Goal: Complete application form

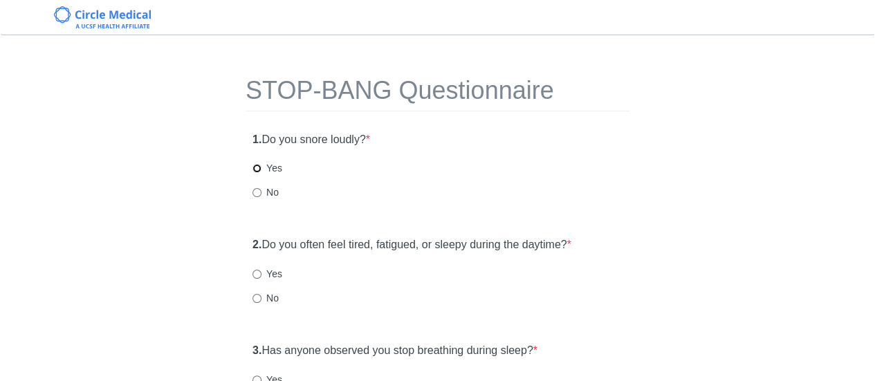
click at [257, 165] on input "Yes" at bounding box center [256, 168] width 9 height 9
radio input "true"
click at [267, 269] on label "Yes" at bounding box center [267, 274] width 30 height 14
click at [261, 270] on input "Yes" at bounding box center [256, 274] width 9 height 9
radio input "true"
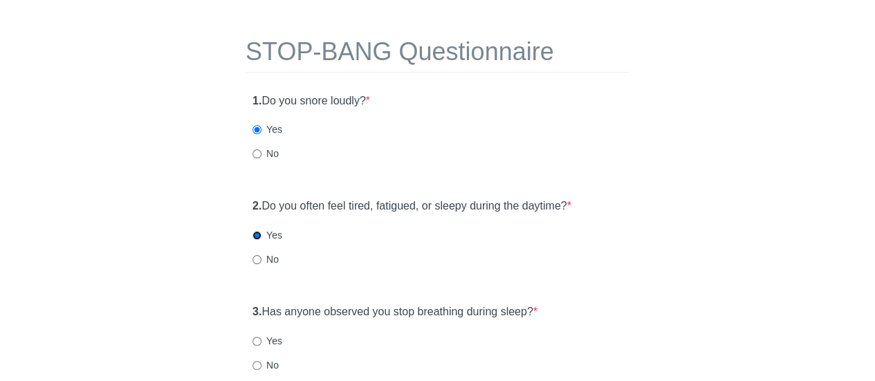
scroll to position [69, 0]
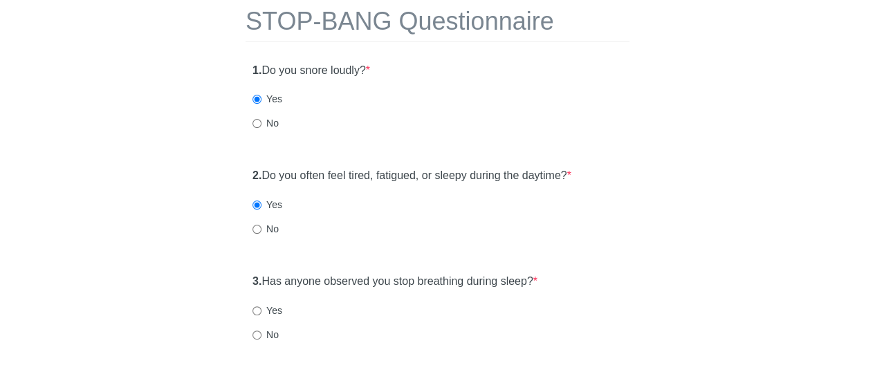
click at [254, 340] on label "No" at bounding box center [265, 335] width 26 height 14
click at [254, 340] on input "No" at bounding box center [256, 335] width 9 height 9
radio input "true"
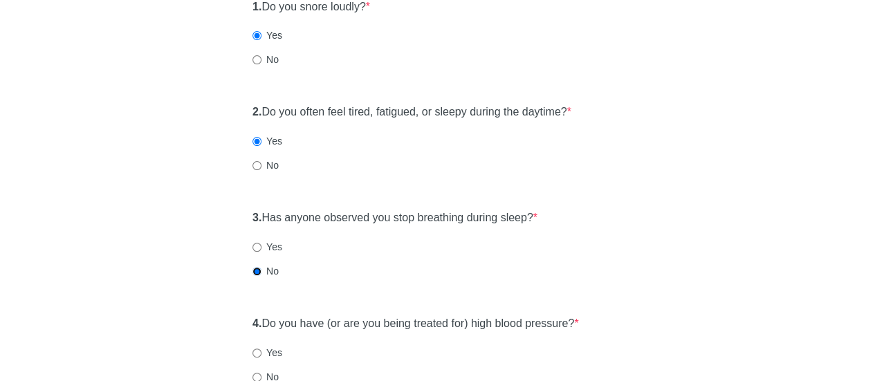
scroll to position [277, 0]
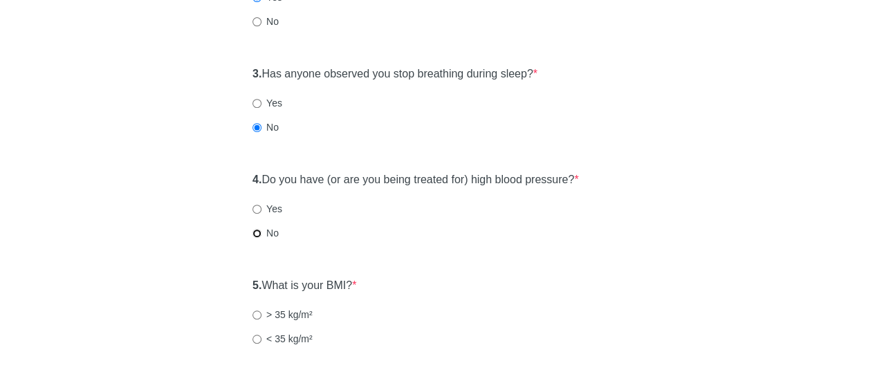
click at [255, 226] on label "No" at bounding box center [265, 233] width 26 height 14
click at [255, 229] on input "No" at bounding box center [256, 233] width 9 height 9
radio input "true"
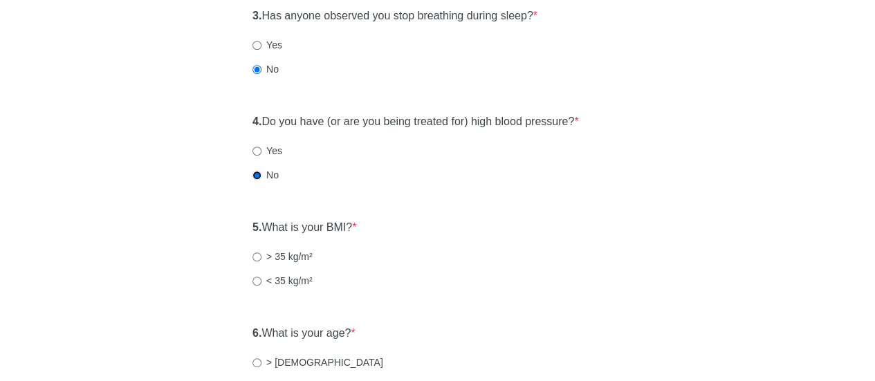
scroll to position [415, 0]
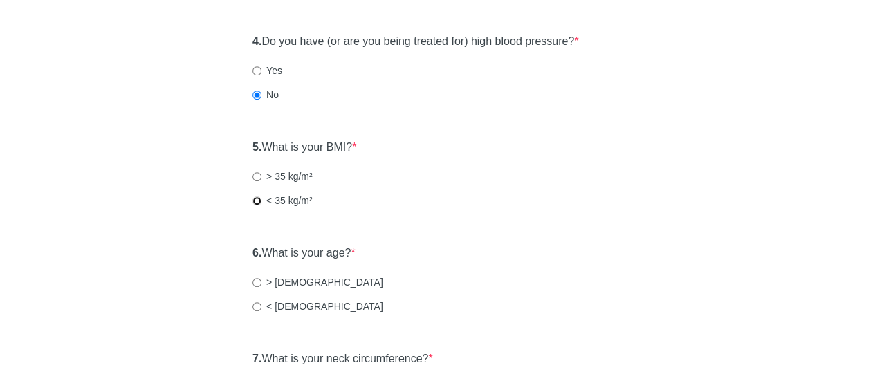
click at [253, 199] on input "< 35 kg/m²" at bounding box center [256, 200] width 9 height 9
radio input "true"
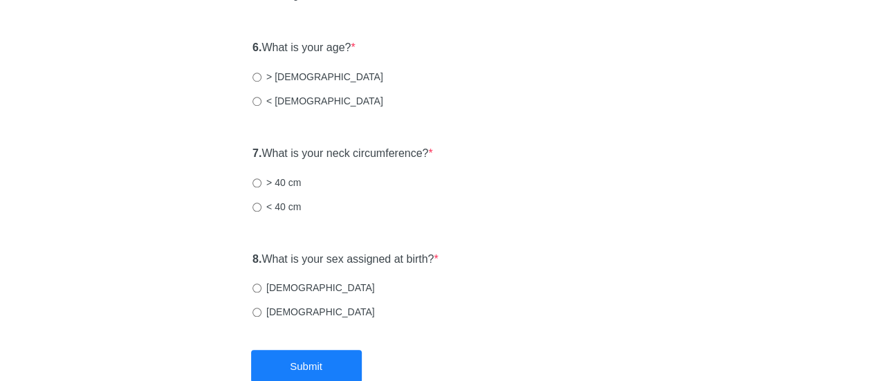
scroll to position [623, 0]
click at [252, 102] on input "< [DEMOGRAPHIC_DATA]" at bounding box center [256, 99] width 9 height 9
radio input "true"
click at [256, 203] on input "< 40 cm" at bounding box center [256, 205] width 9 height 9
radio input "true"
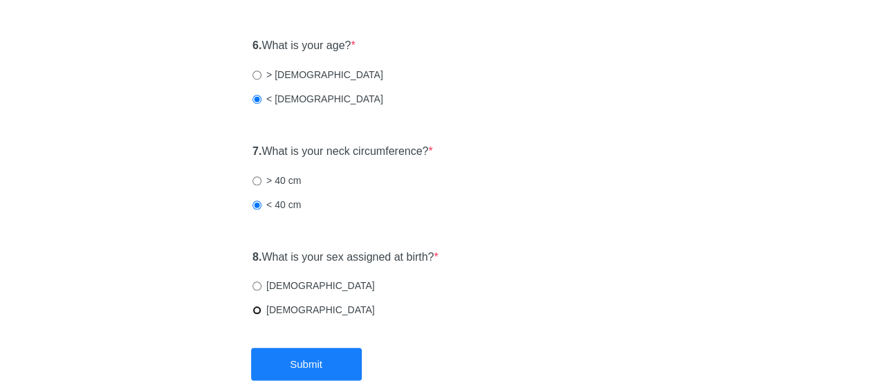
click at [256, 306] on input "[DEMOGRAPHIC_DATA]" at bounding box center [256, 310] width 9 height 9
radio input "true"
click at [296, 358] on button "Submit" at bounding box center [306, 364] width 111 height 33
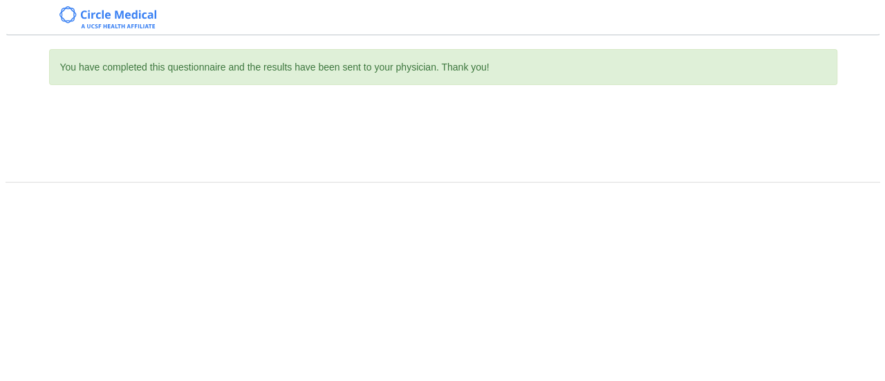
scroll to position [0, 0]
